Goal: Find specific page/section: Find specific page/section

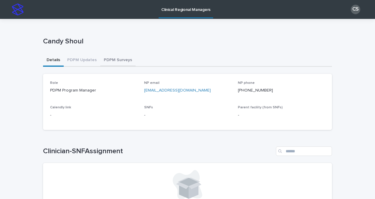
drag, startPoint x: 111, startPoint y: 64, endPoint x: 114, endPoint y: 64, distance: 3.5
click at [111, 64] on button "PDPM Surveys" at bounding box center [117, 60] width 35 height 12
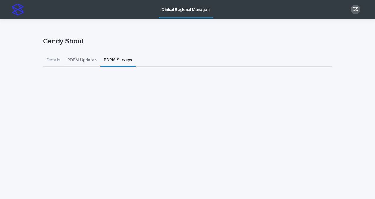
click at [80, 63] on button "PDPM Updates" at bounding box center [82, 60] width 37 height 12
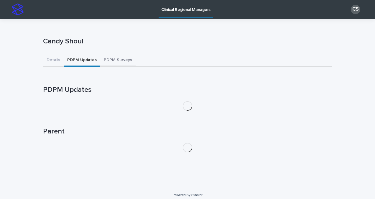
click at [104, 61] on button "PDPM Surveys" at bounding box center [117, 60] width 35 height 12
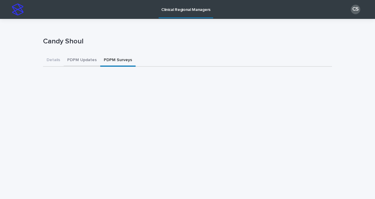
click at [68, 61] on button "PDPM Updates" at bounding box center [82, 60] width 37 height 12
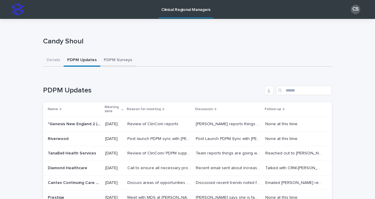
click at [113, 62] on button "PDPM Surveys" at bounding box center [117, 60] width 35 height 12
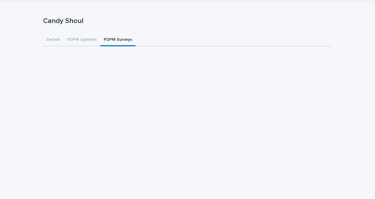
scroll to position [29, 0]
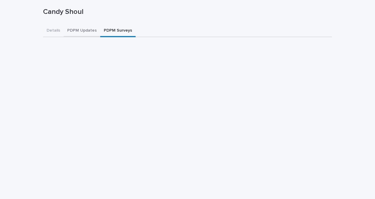
click at [78, 32] on button "PDPM Updates" at bounding box center [82, 31] width 37 height 12
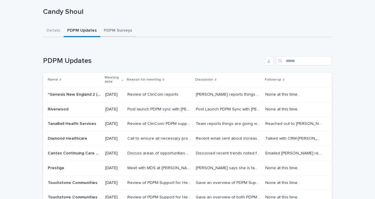
click at [115, 29] on button "PDPM Surveys" at bounding box center [117, 31] width 35 height 12
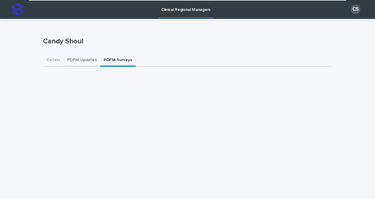
drag, startPoint x: 78, startPoint y: 63, endPoint x: 110, endPoint y: 60, distance: 32.2
click at [78, 63] on button "PDPM Updates" at bounding box center [82, 60] width 37 height 12
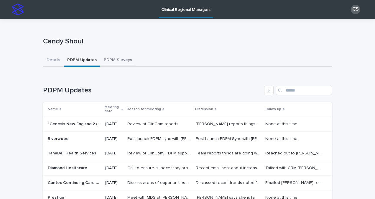
click at [116, 59] on button "PDPM Surveys" at bounding box center [117, 60] width 35 height 12
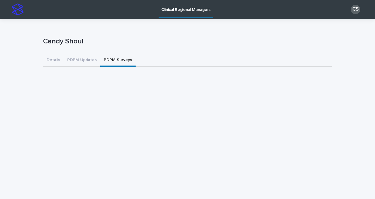
click at [80, 61] on button "PDPM Updates" at bounding box center [82, 60] width 37 height 12
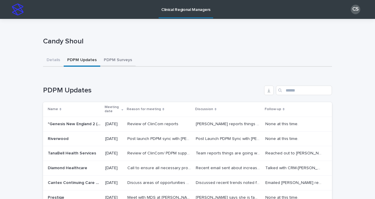
click at [110, 61] on button "PDPM Surveys" at bounding box center [117, 60] width 35 height 12
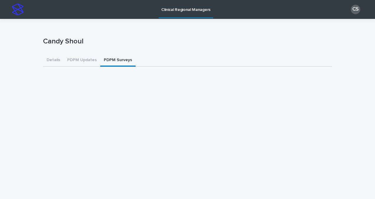
drag, startPoint x: 77, startPoint y: 60, endPoint x: 106, endPoint y: 62, distance: 28.4
click at [77, 60] on button "PDPM Updates" at bounding box center [82, 60] width 37 height 12
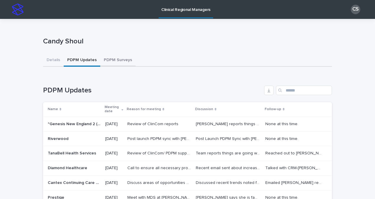
click at [106, 62] on button "PDPM Surveys" at bounding box center [117, 60] width 35 height 12
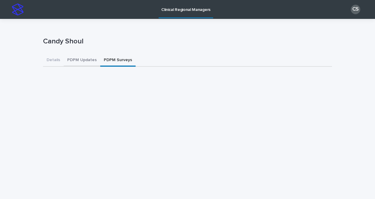
drag, startPoint x: 69, startPoint y: 62, endPoint x: 108, endPoint y: 61, distance: 39.2
click at [69, 62] on button "PDPM Updates" at bounding box center [82, 60] width 37 height 12
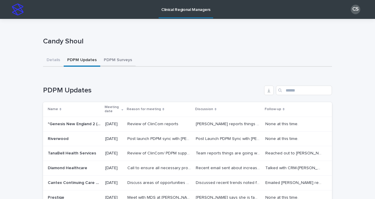
click at [112, 60] on button "PDPM Surveys" at bounding box center [117, 60] width 35 height 12
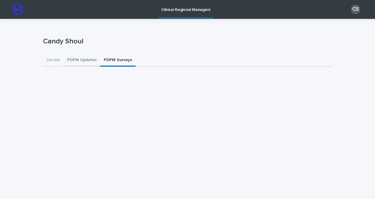
click at [86, 66] on button "PDPM Updates" at bounding box center [82, 60] width 37 height 12
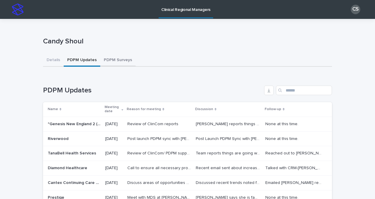
click at [109, 60] on button "PDPM Surveys" at bounding box center [117, 60] width 35 height 12
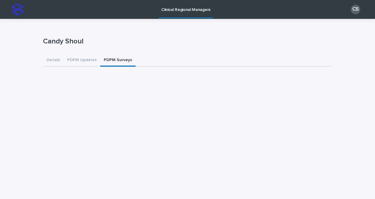
click at [87, 59] on button "PDPM Updates" at bounding box center [82, 60] width 37 height 12
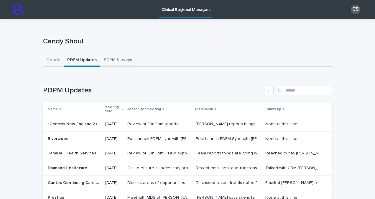
click at [116, 60] on button "PDPM Surveys" at bounding box center [117, 60] width 35 height 12
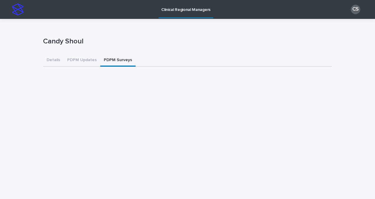
click at [76, 64] on button "PDPM Updates" at bounding box center [82, 60] width 37 height 12
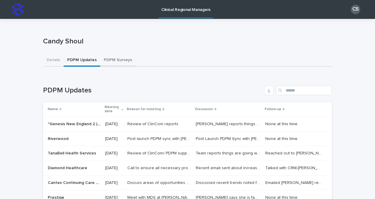
click at [108, 64] on button "PDPM Surveys" at bounding box center [117, 60] width 35 height 12
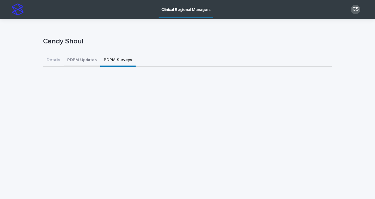
drag, startPoint x: 84, startPoint y: 57, endPoint x: 112, endPoint y: 60, distance: 27.6
click at [84, 57] on button "PDPM Updates" at bounding box center [82, 60] width 37 height 12
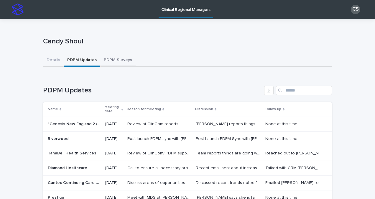
click at [112, 60] on button "PDPM Surveys" at bounding box center [117, 60] width 35 height 12
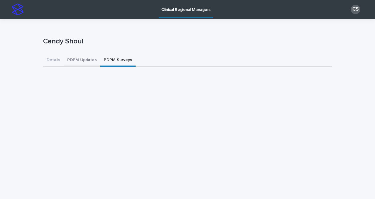
drag, startPoint x: 72, startPoint y: 63, endPoint x: 99, endPoint y: 63, distance: 26.9
click at [72, 63] on button "PDPM Updates" at bounding box center [82, 60] width 37 height 12
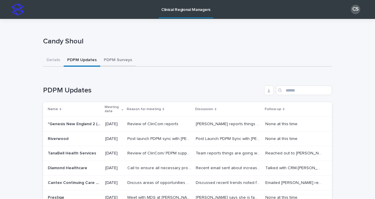
click at [103, 63] on button "PDPM Surveys" at bounding box center [117, 60] width 35 height 12
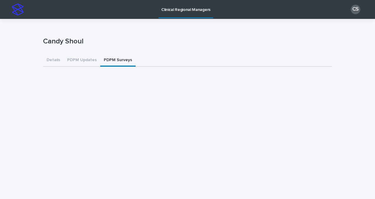
click at [81, 61] on button "PDPM Updates" at bounding box center [82, 60] width 37 height 12
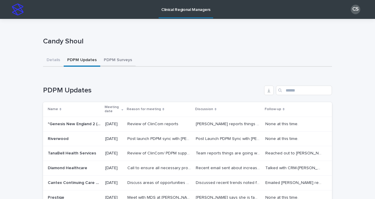
click at [105, 62] on button "PDPM Surveys" at bounding box center [117, 60] width 35 height 12
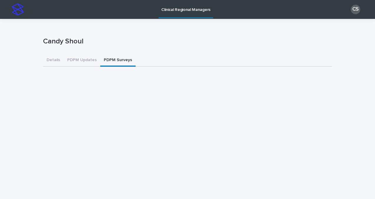
click at [73, 57] on button "PDPM Updates" at bounding box center [82, 60] width 37 height 12
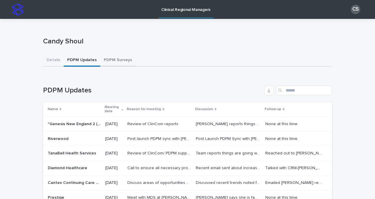
click at [104, 57] on button "PDPM Surveys" at bounding box center [117, 60] width 35 height 12
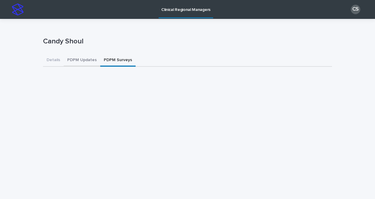
click at [76, 58] on button "PDPM Updates" at bounding box center [82, 60] width 37 height 12
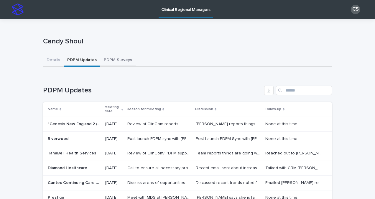
click at [110, 58] on button "PDPM Surveys" at bounding box center [117, 60] width 35 height 12
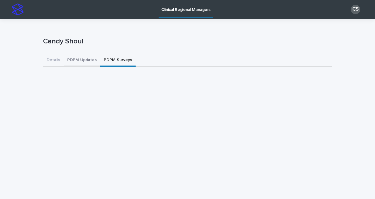
drag, startPoint x: 80, startPoint y: 59, endPoint x: 106, endPoint y: 63, distance: 25.9
click at [80, 59] on button "PDPM Updates" at bounding box center [82, 60] width 37 height 12
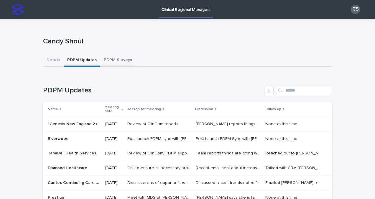
click at [107, 63] on button "PDPM Surveys" at bounding box center [117, 60] width 35 height 12
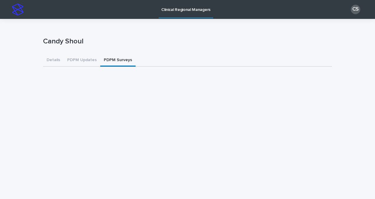
click at [74, 65] on button "PDPM Updates" at bounding box center [82, 60] width 37 height 12
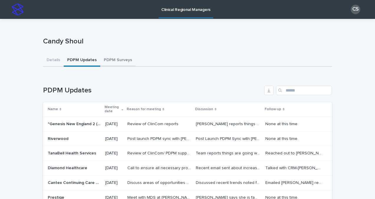
click at [108, 63] on button "PDPM Surveys" at bounding box center [117, 60] width 35 height 12
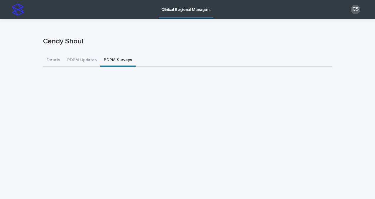
scroll to position [59, 0]
